Goal: Information Seeking & Learning: Learn about a topic

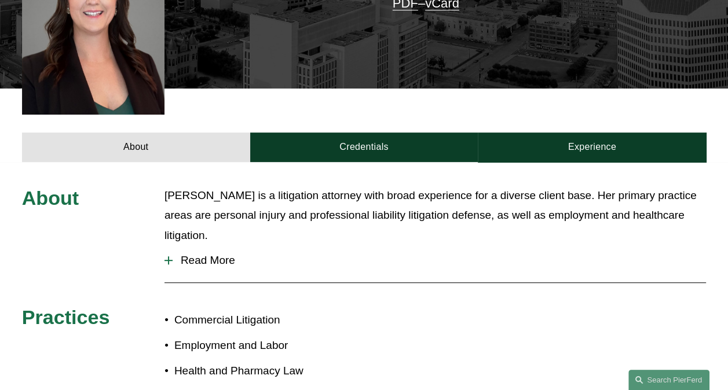
scroll to position [116, 0]
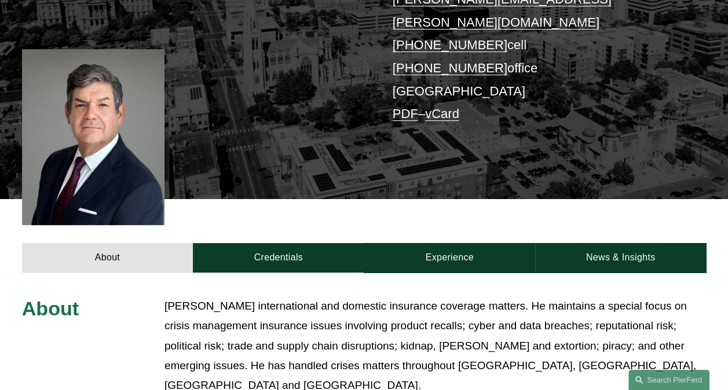
scroll to position [174, 0]
